Goal: Information Seeking & Learning: Learn about a topic

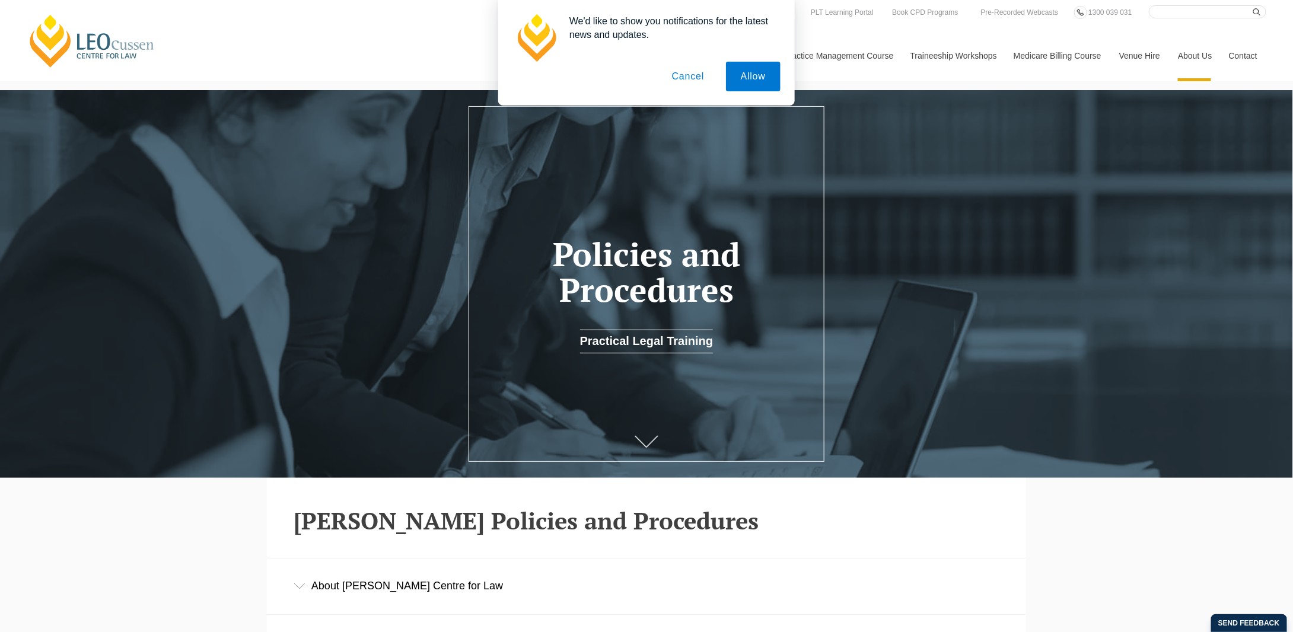
click at [688, 75] on button "Cancel" at bounding box center [688, 77] width 62 height 30
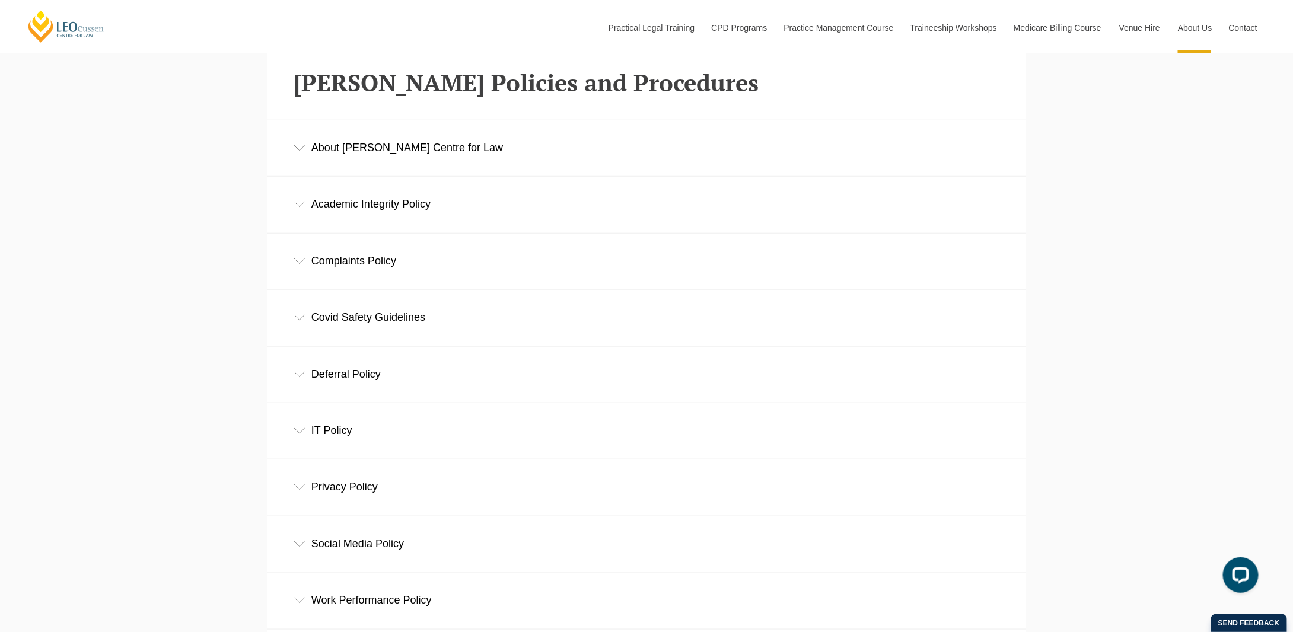
scroll to position [415, 0]
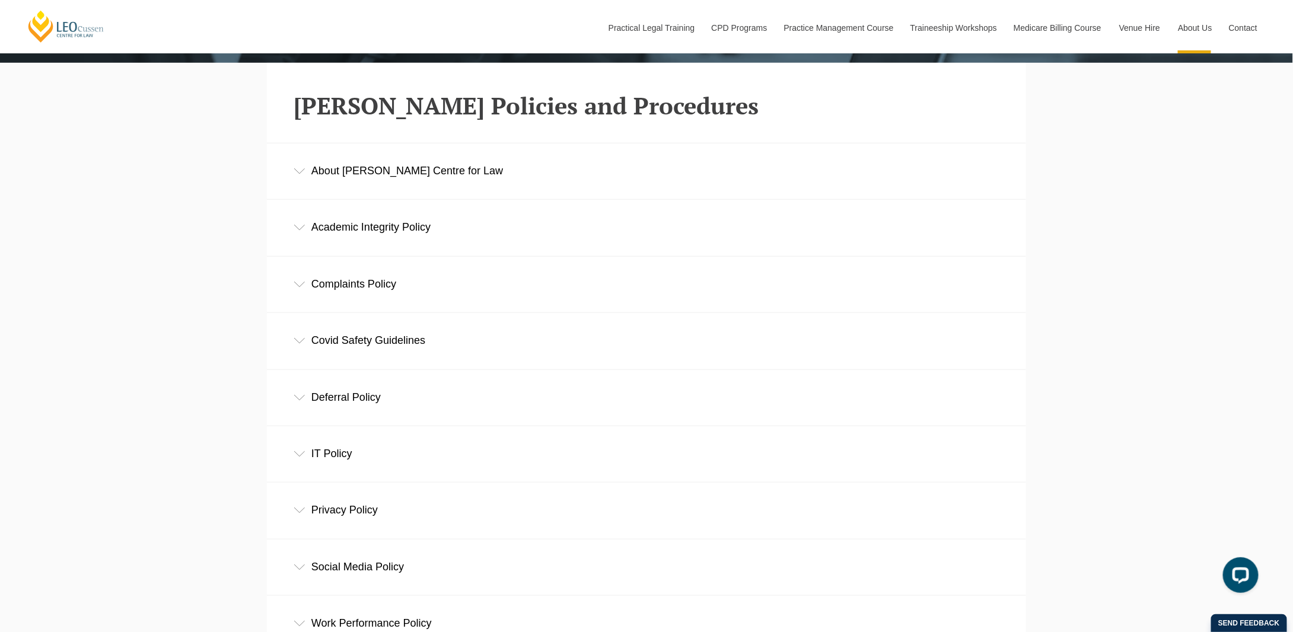
click at [414, 178] on div "About Leo Cussen Centre for Law" at bounding box center [646, 171] width 759 height 55
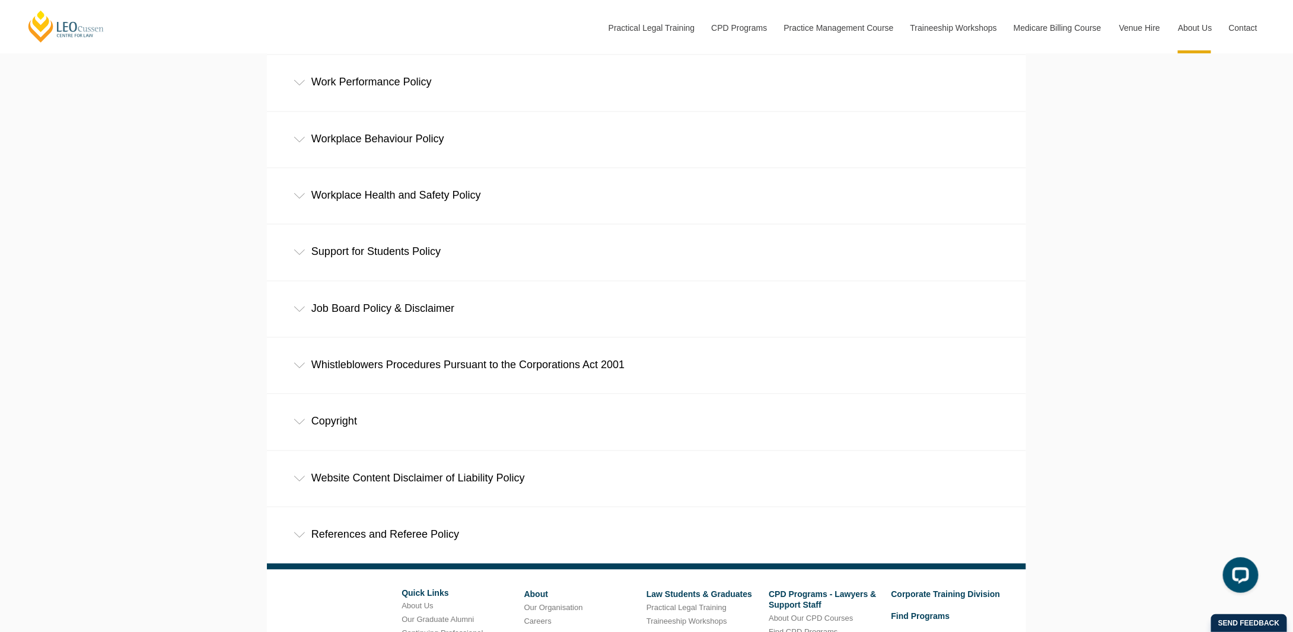
scroll to position [1068, 0]
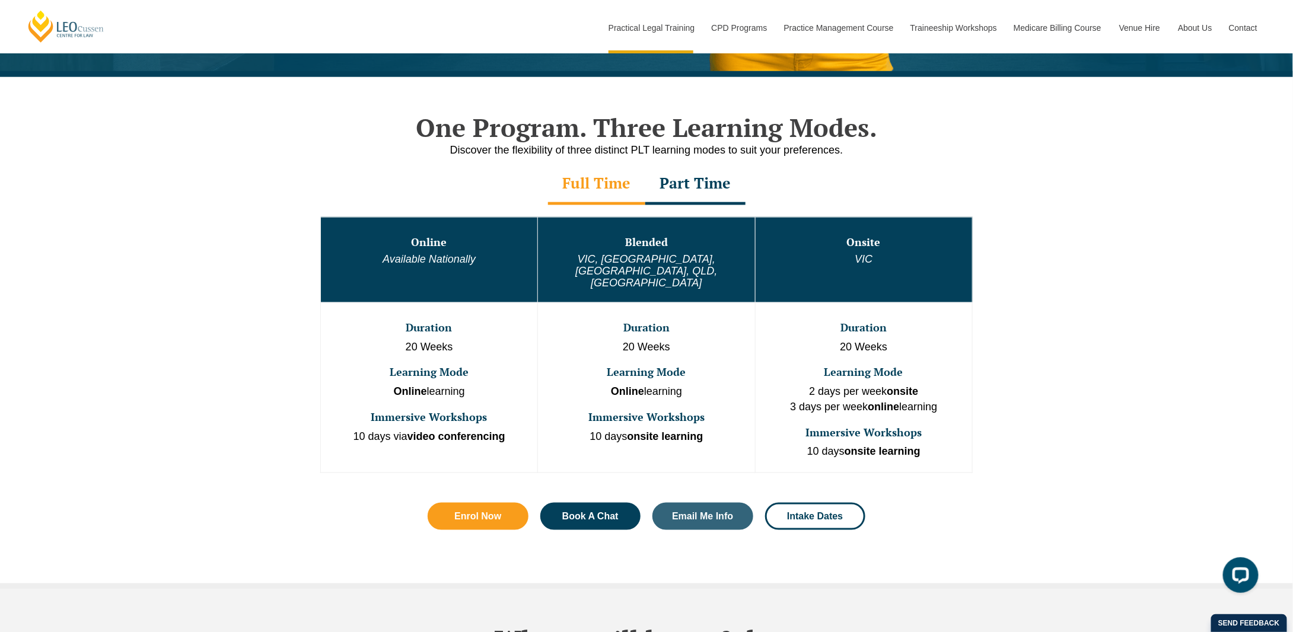
scroll to position [534, 0]
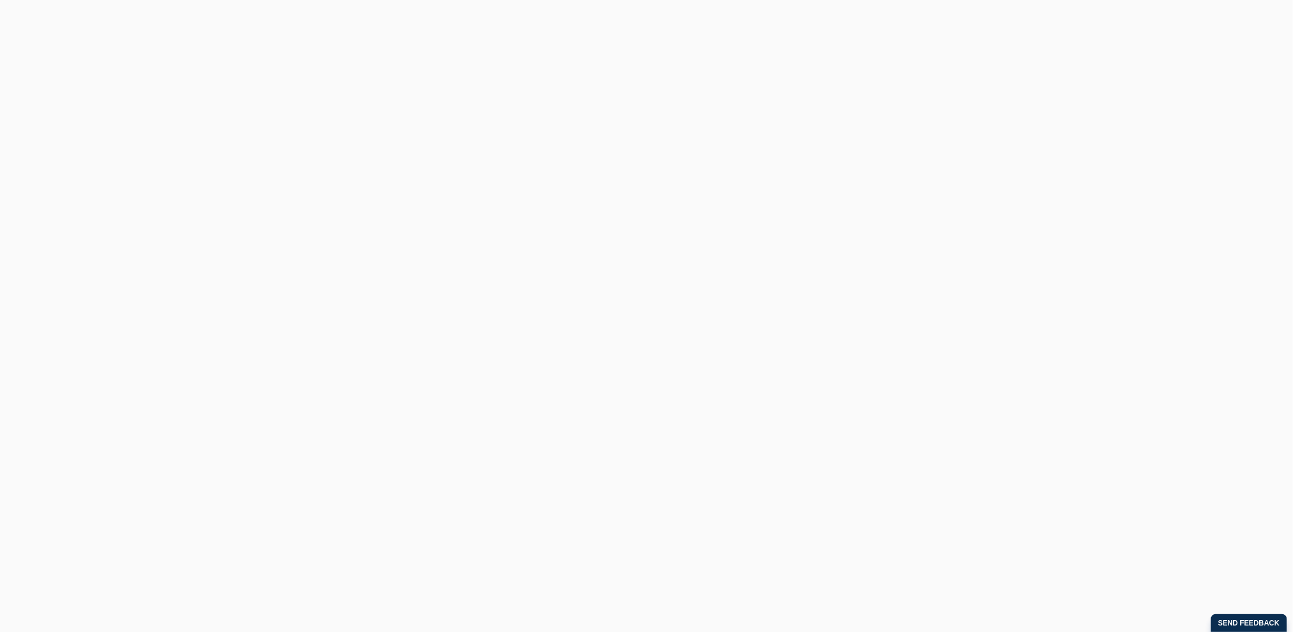
scroll to position [297, 0]
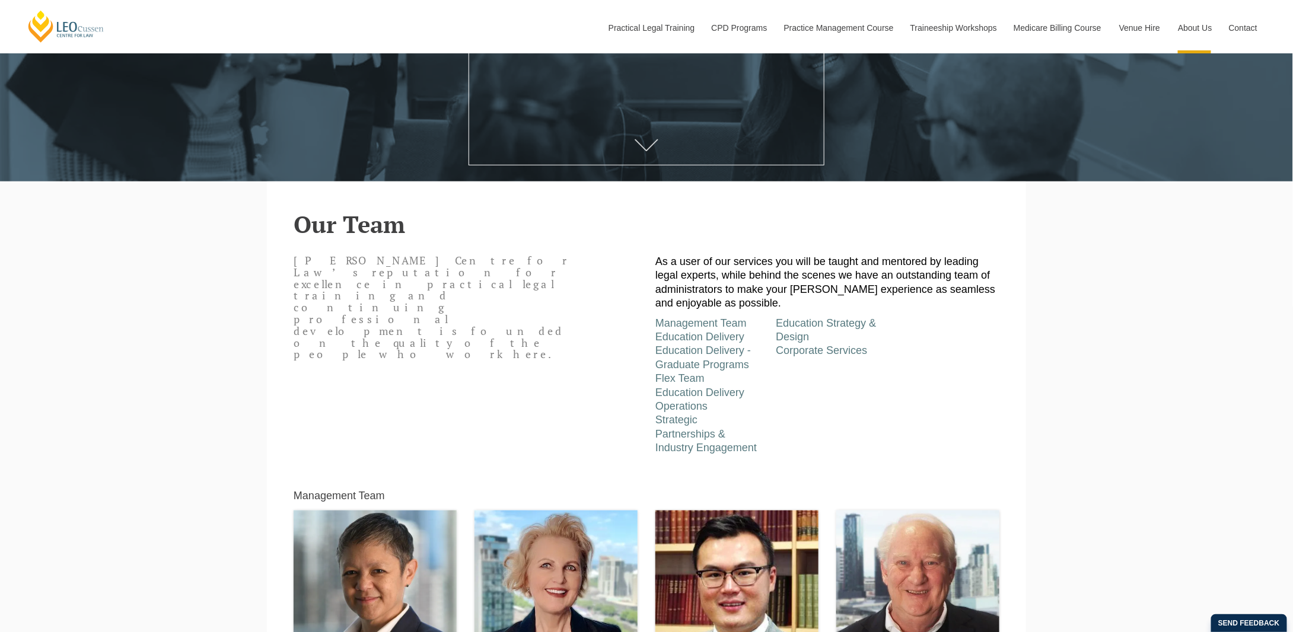
click at [424, 143] on div at bounding box center [646, 87] width 1293 height 388
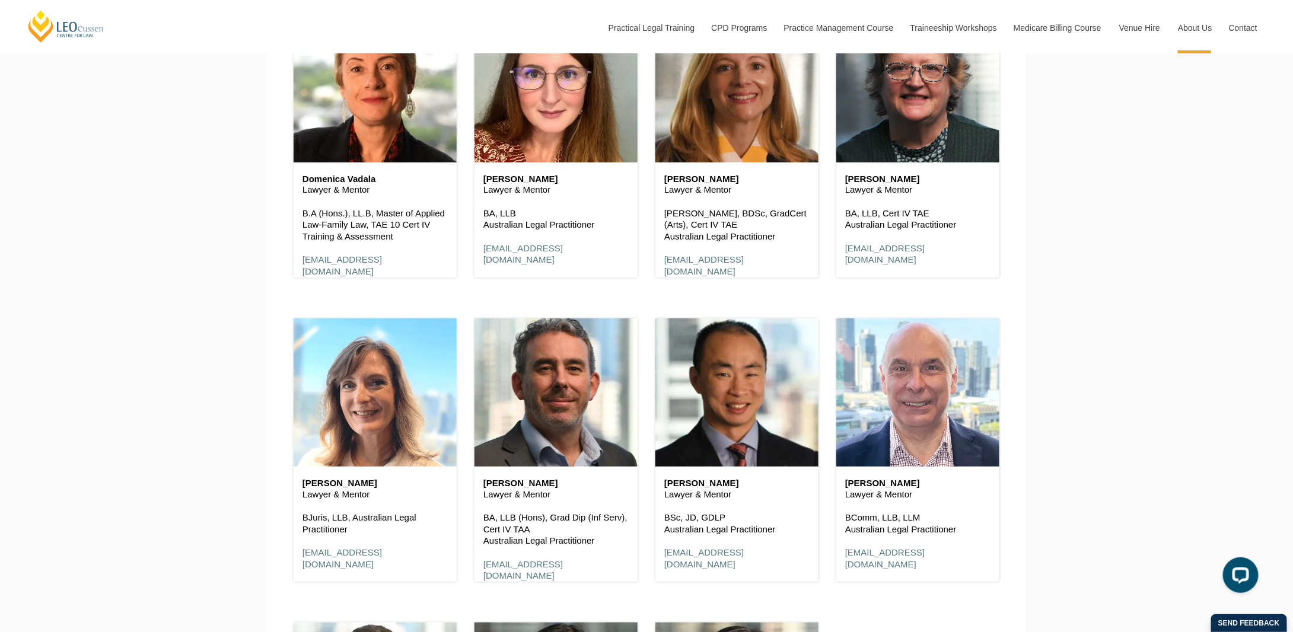
scroll to position [2372, 0]
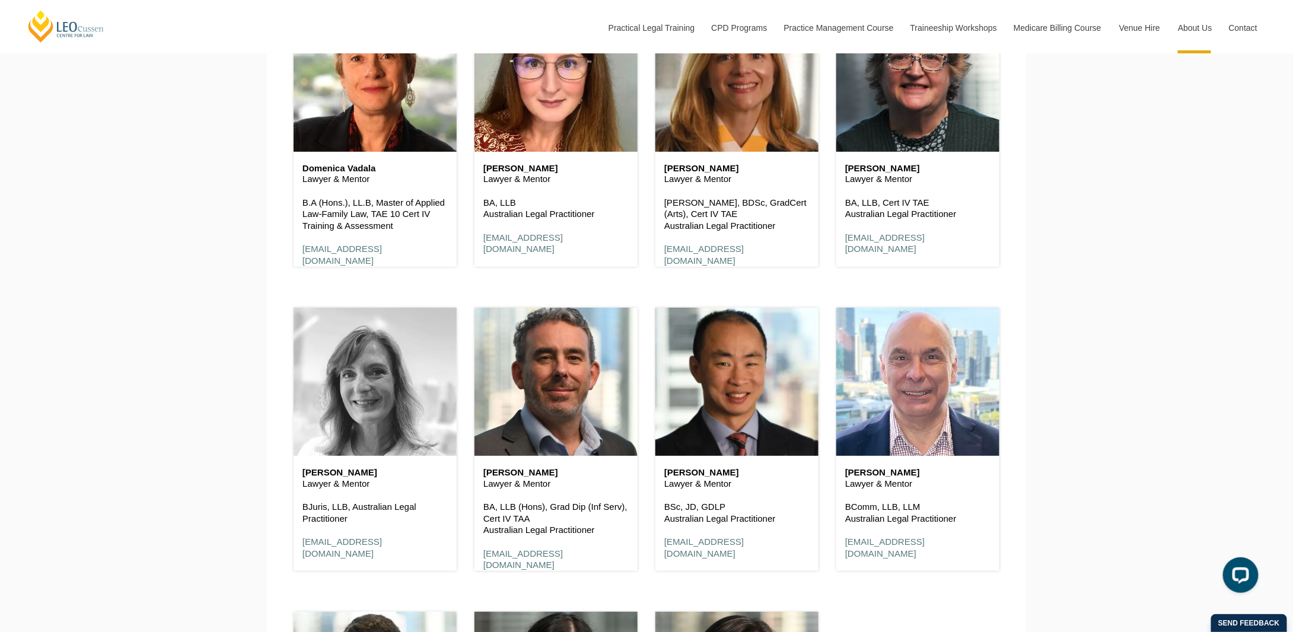
click at [421, 453] on header at bounding box center [375, 382] width 163 height 148
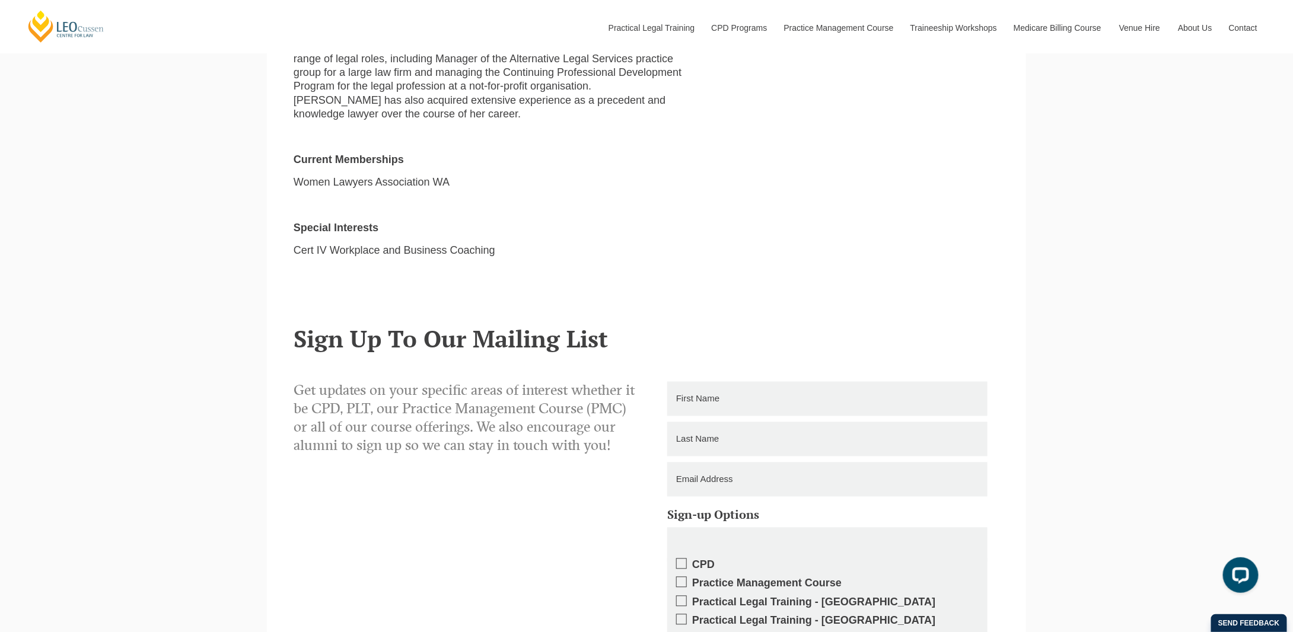
scroll to position [1008, 0]
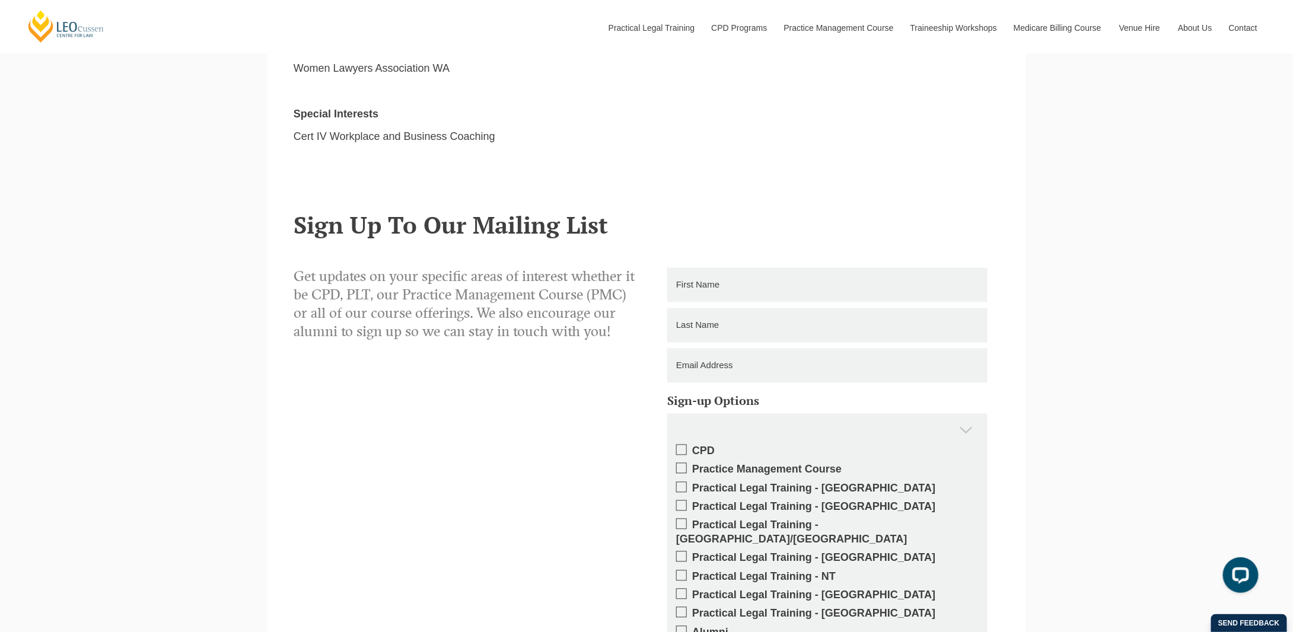
click at [419, 454] on div "Get updates on your specific areas of interest whether it be CPD, PLT, our Prac…" at bounding box center [647, 517] width 724 height 498
